Goal: Task Accomplishment & Management: Manage account settings

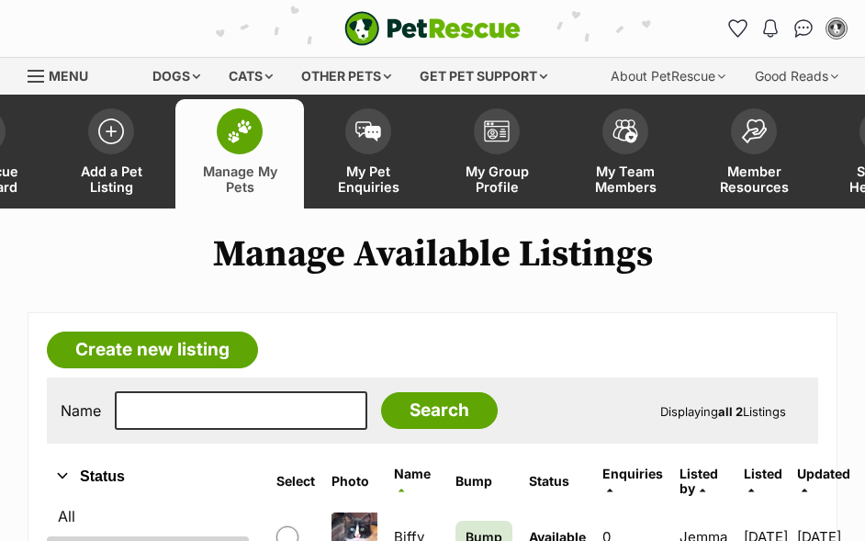
click at [486, 527] on span "Bump" at bounding box center [484, 536] width 37 height 19
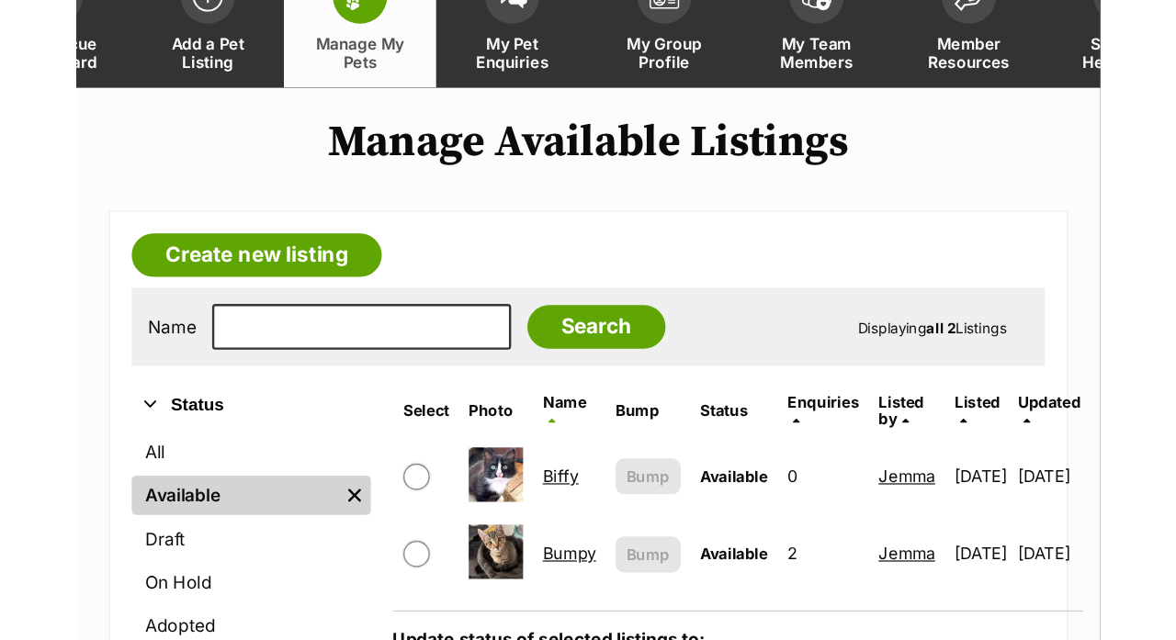
scroll to position [130, 0]
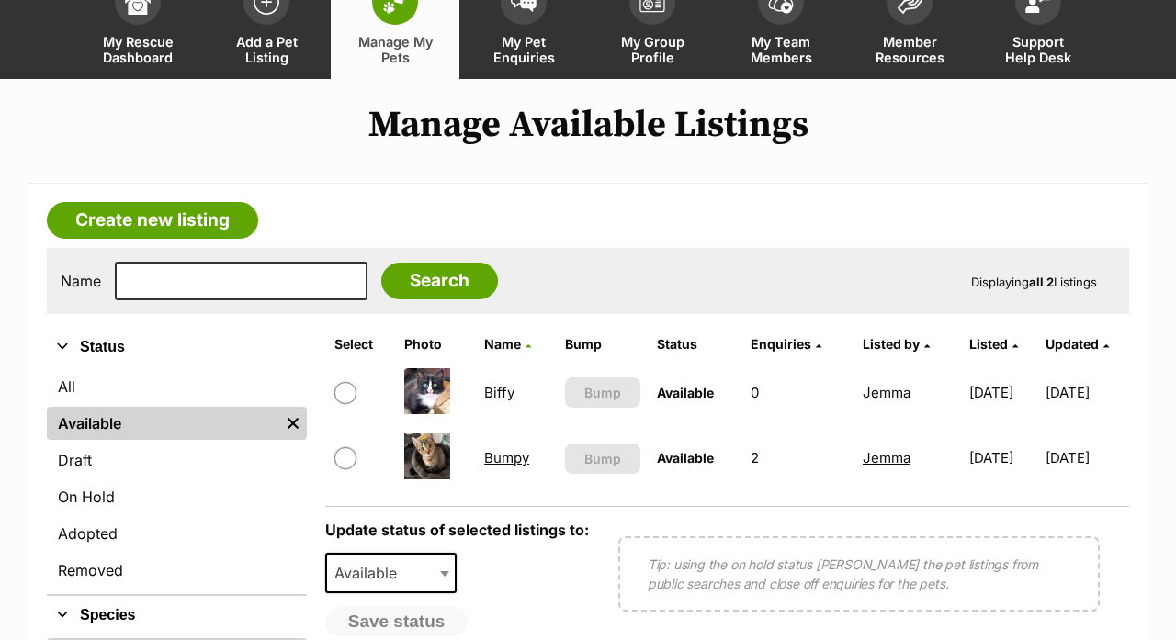
click at [510, 459] on link "Bumpy" at bounding box center [506, 457] width 45 height 17
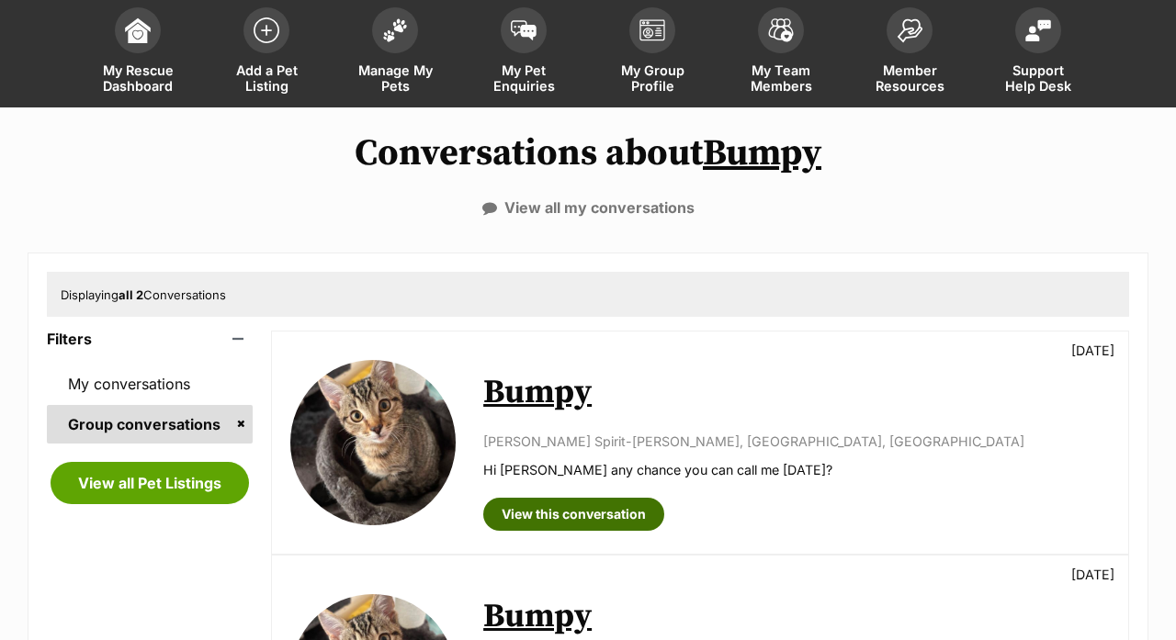
click at [539, 504] on link "View this conversation" at bounding box center [573, 514] width 181 height 33
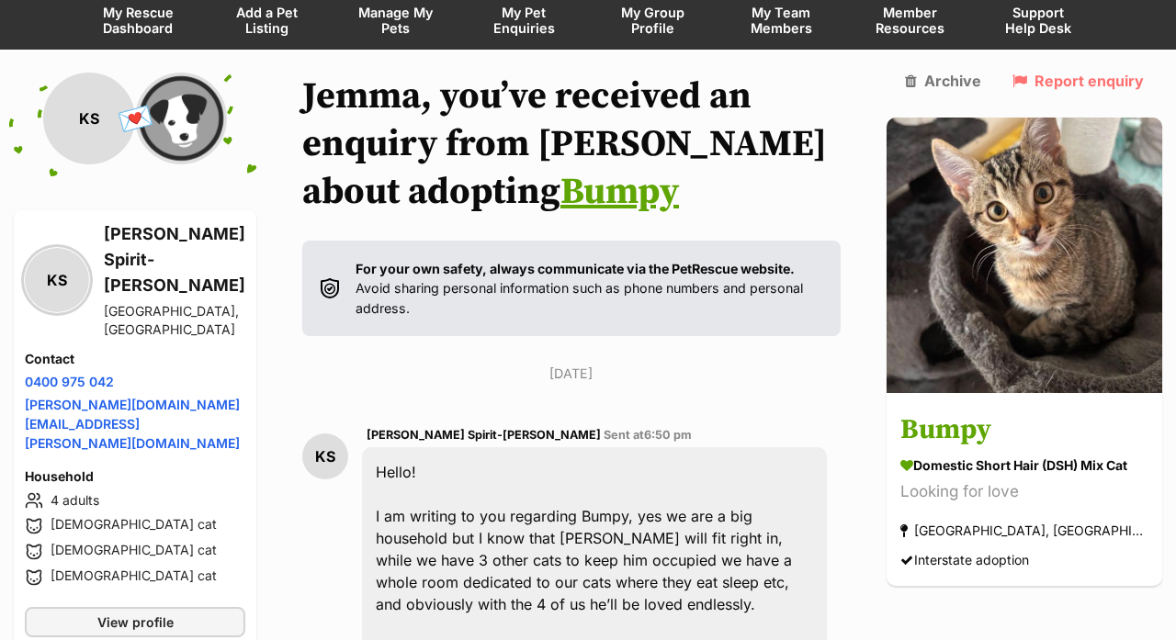
scroll to position [159, 0]
click at [434, 437] on span "[PERSON_NAME] Spirit-[PERSON_NAME]" at bounding box center [483, 435] width 234 height 14
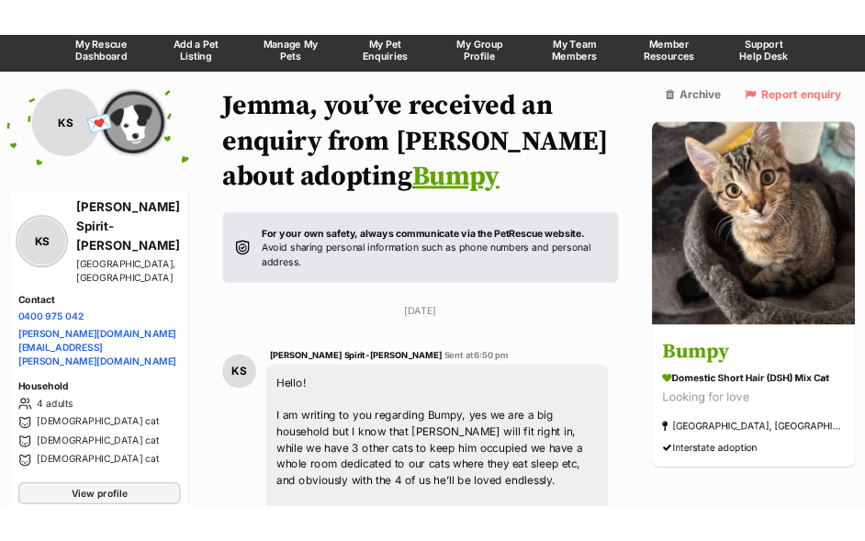
scroll to position [0, 0]
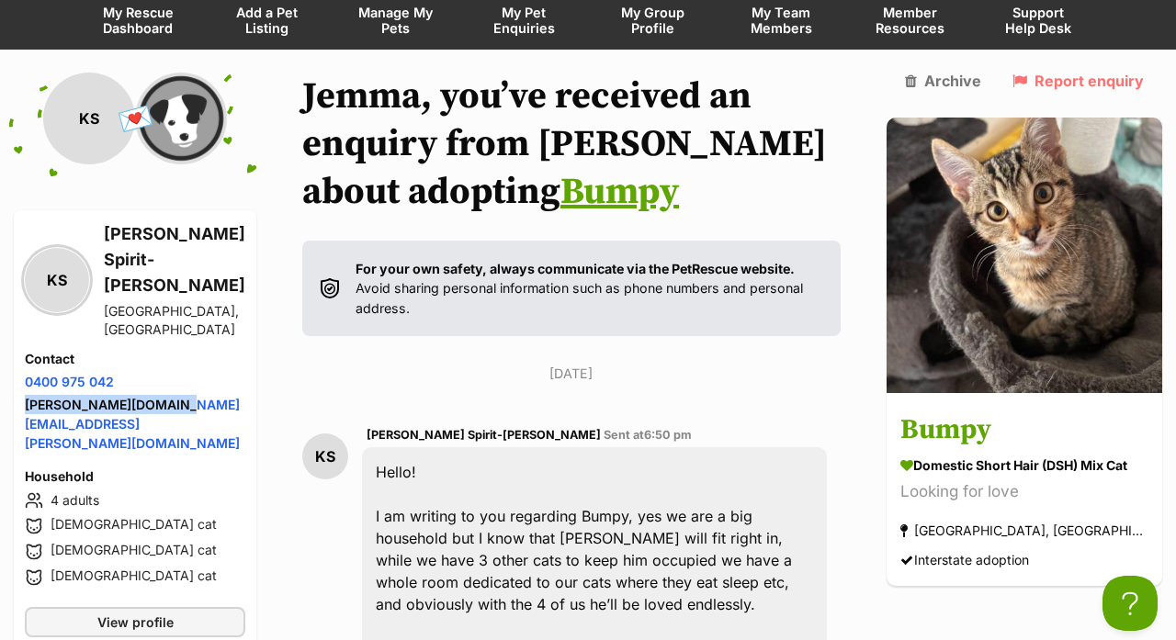
drag, startPoint x: 181, startPoint y: 360, endPoint x: 20, endPoint y: 357, distance: 160.8
click at [20, 357] on div "KS [PERSON_NAME] Spirit-[PERSON_NAME] [GEOGRAPHIC_DATA], [GEOGRAPHIC_DATA] Cont…" at bounding box center [135, 429] width 242 height 438
copy link "[PERSON_NAME][DOMAIN_NAME][EMAIL_ADDRESS][PERSON_NAME][DOMAIN_NAME]"
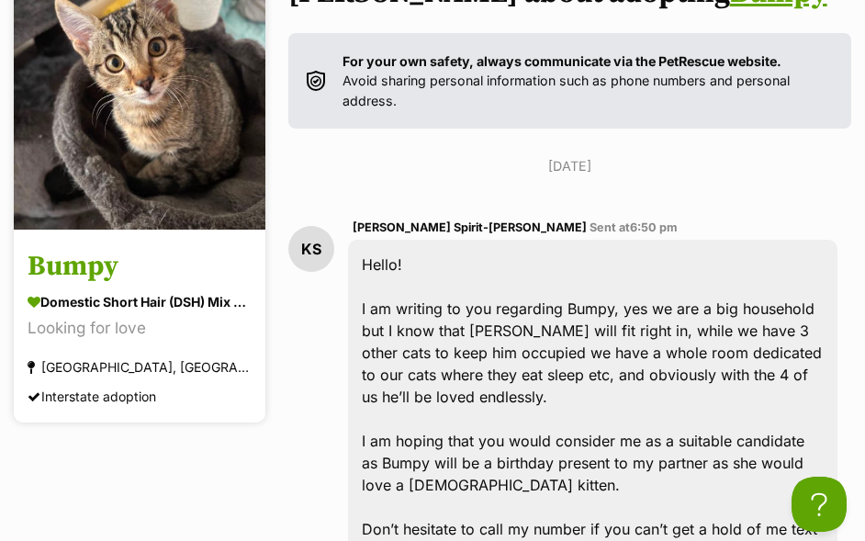
scroll to position [293, 0]
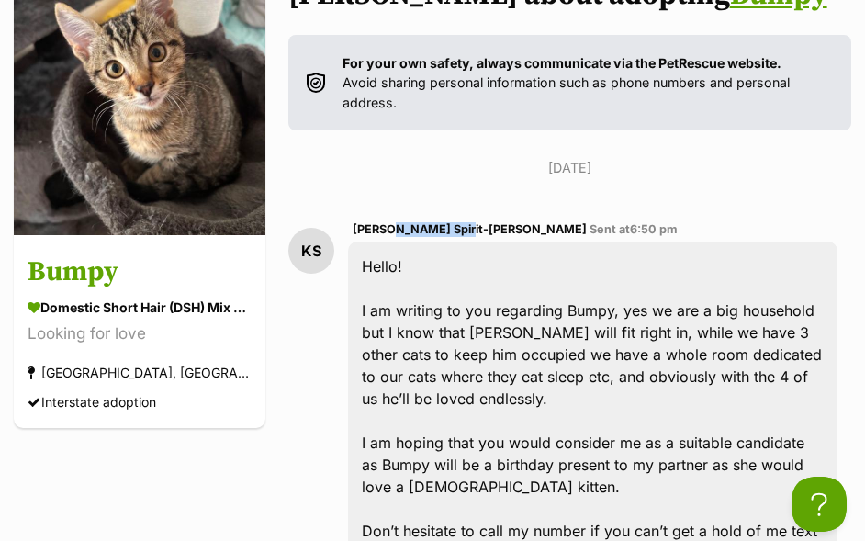
drag, startPoint x: 457, startPoint y: 227, endPoint x: 386, endPoint y: 226, distance: 70.7
click at [386, 226] on span "Kane Spirit-Jones" at bounding box center [470, 229] width 234 height 14
copy span "Spirit-Jones"
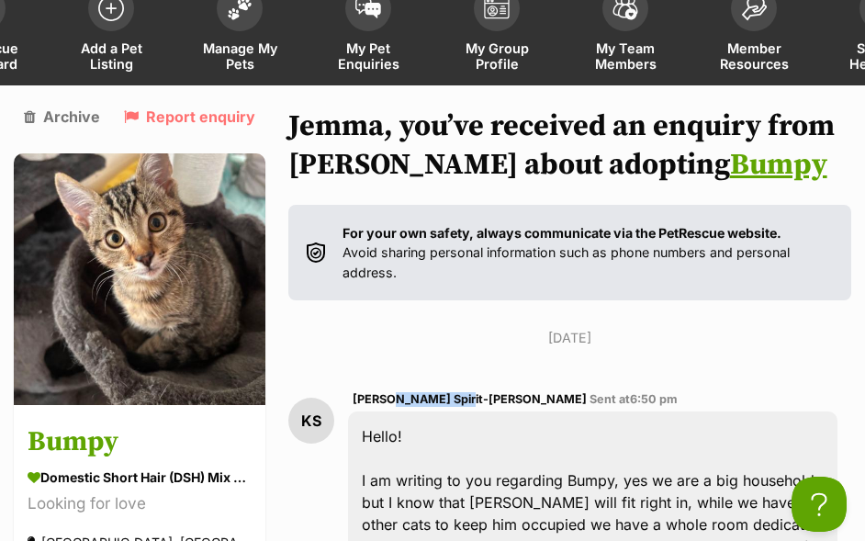
scroll to position [132, 0]
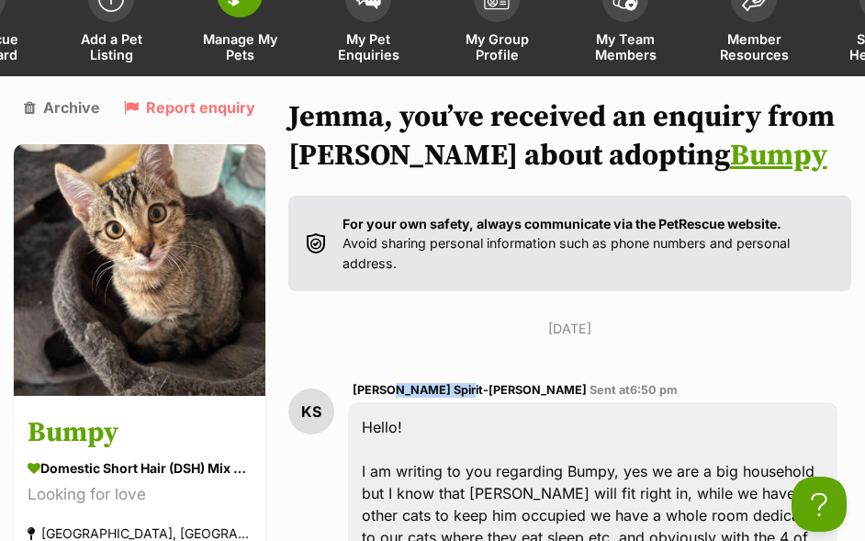
click at [263, 44] on span "Manage My Pets" at bounding box center [239, 46] width 83 height 31
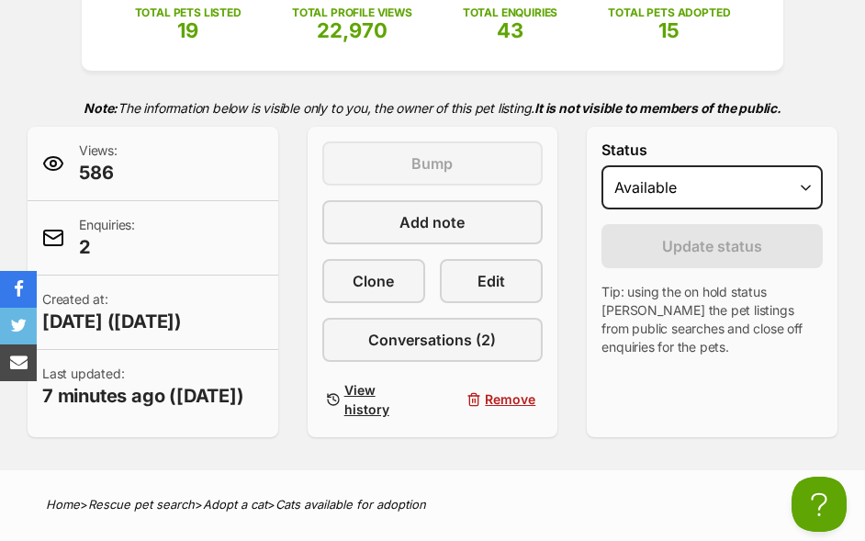
scroll to position [322, 0]
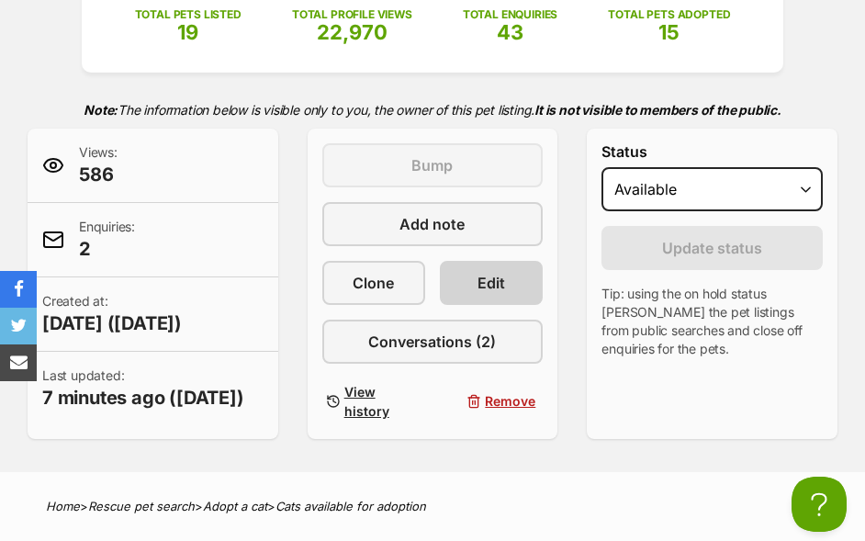
click at [502, 295] on link "Edit" at bounding box center [491, 283] width 103 height 44
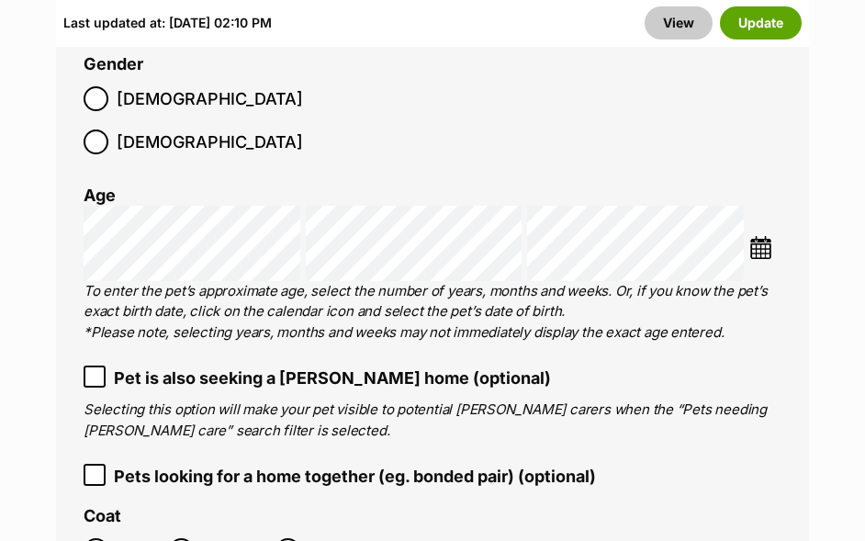
scroll to position [3255, 0]
click at [765, 236] on img at bounding box center [761, 247] width 23 height 23
